Goal: Information Seeking & Learning: Find specific fact

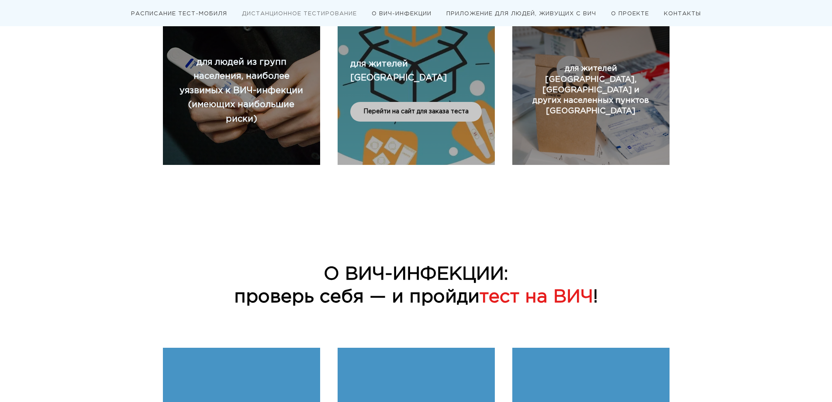
scroll to position [612, 0]
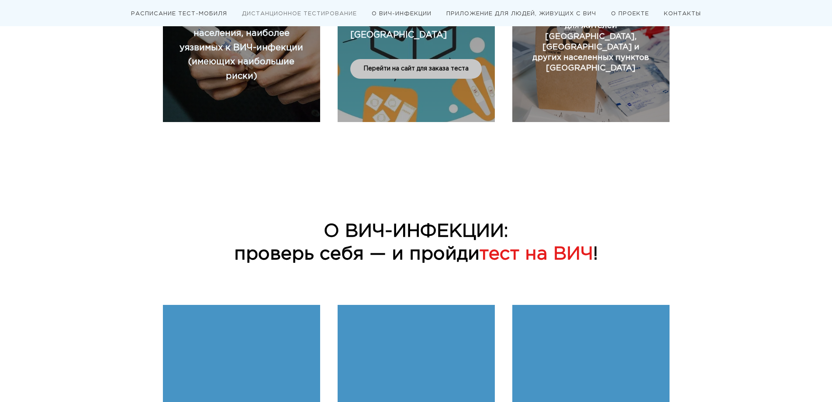
click at [408, 52] on div "Перейти на сайт для заказа теста" at bounding box center [416, 60] width 132 height 37
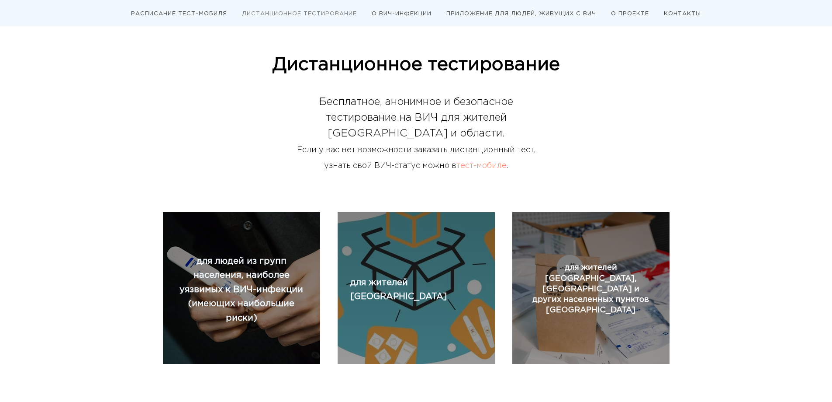
scroll to position [264, 0]
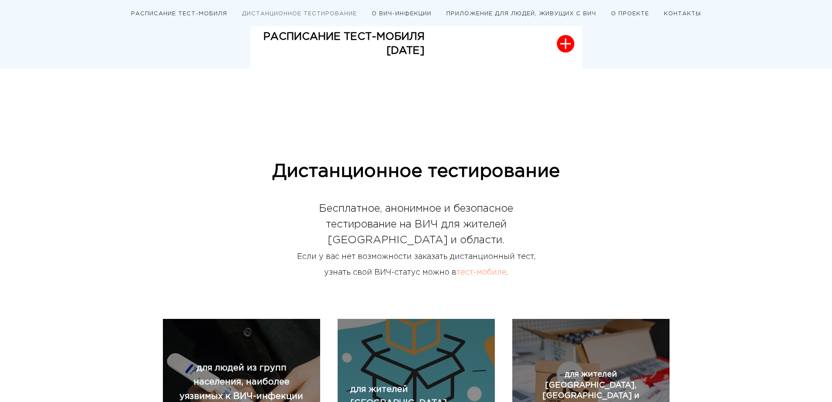
click at [497, 274] on link "тест-мобиле" at bounding box center [482, 272] width 50 height 7
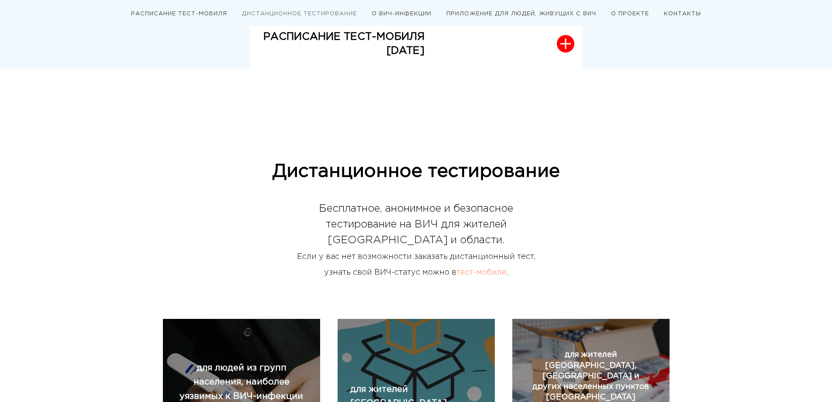
scroll to position [395, 0]
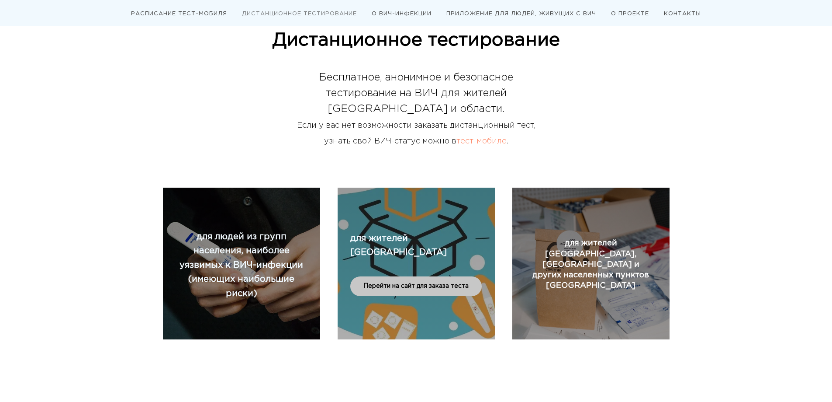
click at [413, 288] on div "Перейти на сайт для заказа теста" at bounding box center [416, 286] width 132 height 20
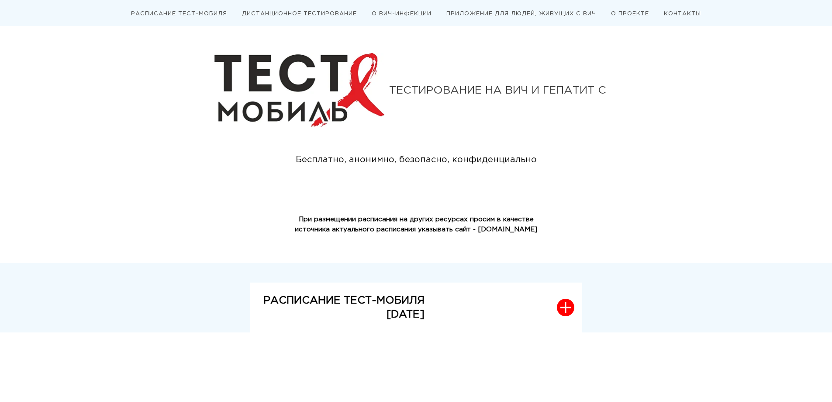
scroll to position [131, 0]
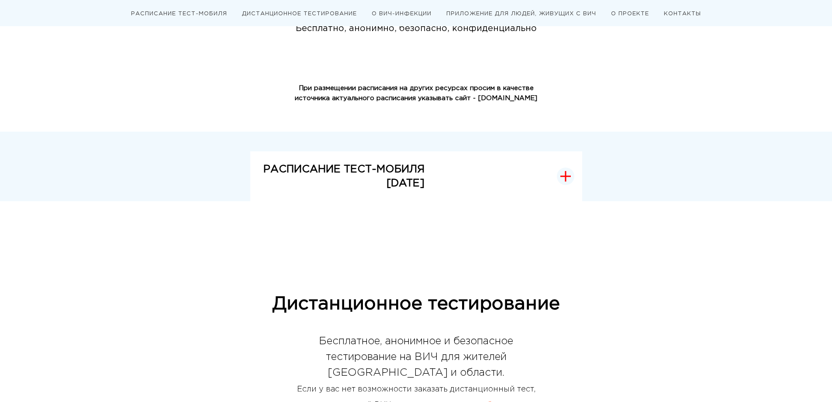
click at [567, 176] on icon "button" at bounding box center [566, 176] width 10 height 10
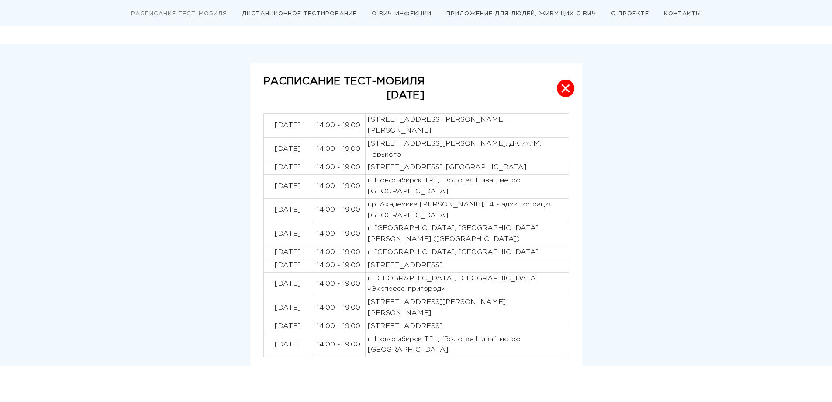
scroll to position [219, 0]
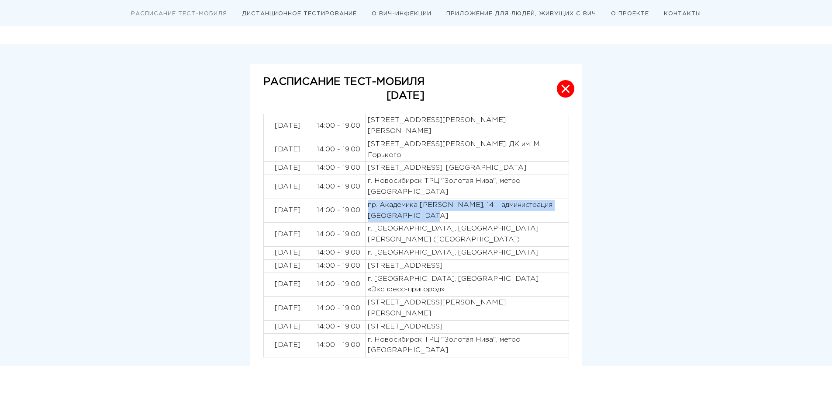
drag, startPoint x: 368, startPoint y: 218, endPoint x: 462, endPoint y: 222, distance: 93.6
click at [462, 222] on p "пр. Академика [PERSON_NAME], 14 - администрация [GEOGRAPHIC_DATA]" at bounding box center [467, 211] width 199 height 22
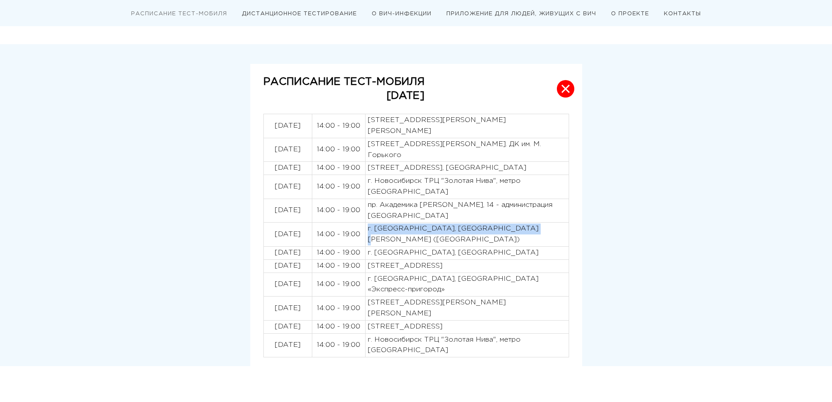
drag, startPoint x: 367, startPoint y: 241, endPoint x: 509, endPoint y: 237, distance: 141.6
click at [538, 236] on td "г. [GEOGRAPHIC_DATA], [GEOGRAPHIC_DATA][PERSON_NAME] ([GEOGRAPHIC_DATA])" at bounding box center [467, 234] width 204 height 24
click at [621, 207] on div "РАСПИСАНИЕ ТЕСТ-МОБИЛЯ АВГУСТ 2025 04.08.2025 14:00 - 19:00 г. Новосибирск, Пло…" at bounding box center [416, 215] width 524 height 302
